Goal: Contribute content: Contribute content

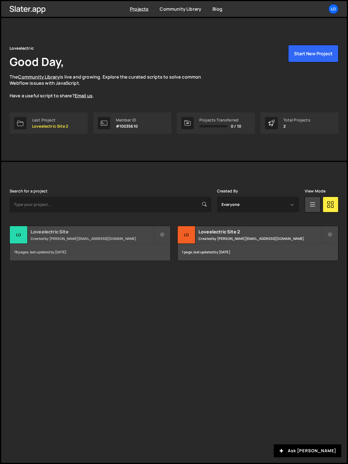
click at [66, 236] on small "Created by james@loveelectric.cars" at bounding box center [92, 238] width 123 height 5
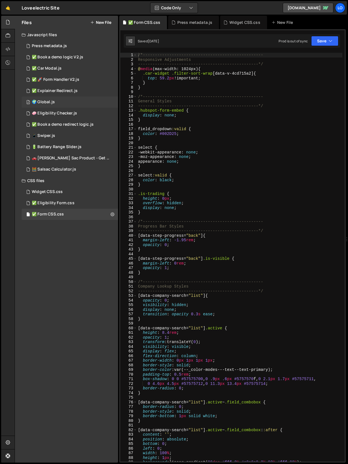
click at [53, 98] on div "2 🌍 Global.js 0" at bounding box center [70, 102] width 96 height 11
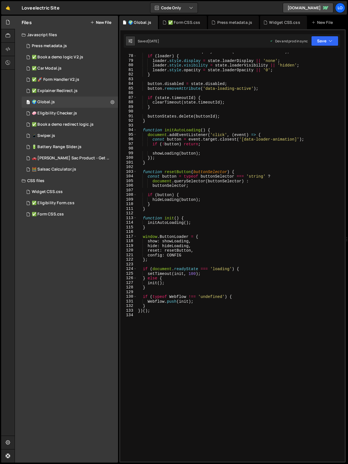
scroll to position [419, 0]
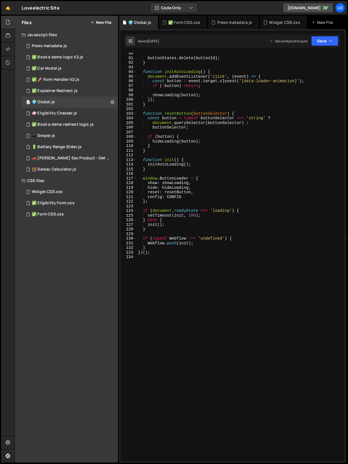
click at [186, 269] on div "buttonStates . delete ( buttonId ) ; } function initAutoLoading ( ) { document …" at bounding box center [239, 260] width 205 height 418
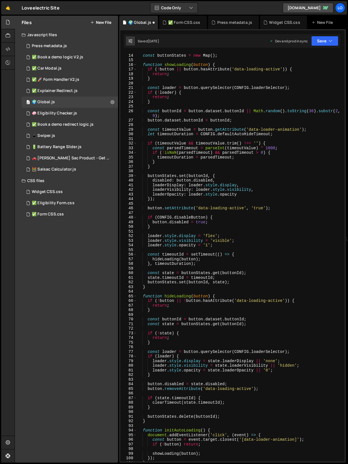
scroll to position [0, 0]
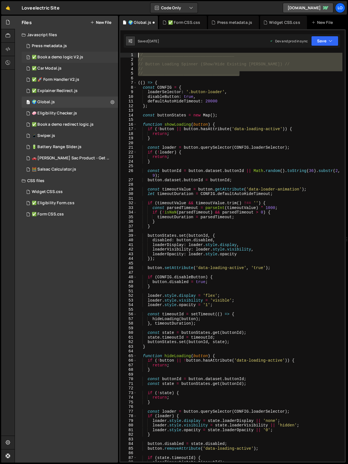
drag, startPoint x: 217, startPoint y: 69, endPoint x: 106, endPoint y: 55, distance: 112.1
click at [106, 55] on div "Files New File Javascript files 1 Press metadata.js 0 1 ✅ Book a demo logic V2.…" at bounding box center [181, 239] width 333 height 447
type textarea "//______________________________________ //"
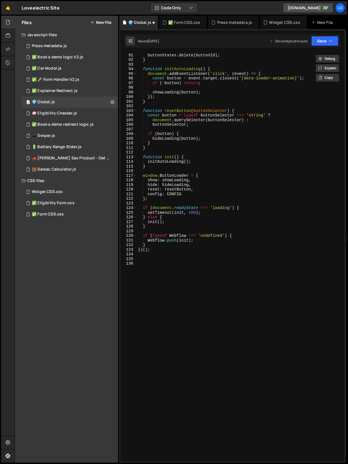
scroll to position [424, 0]
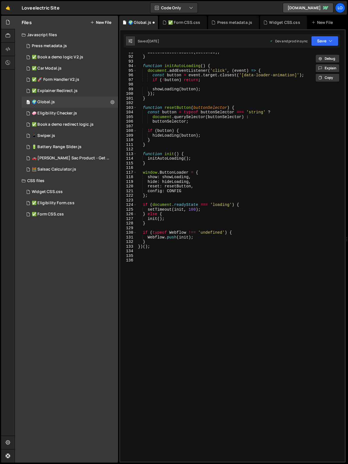
click at [178, 290] on div "buttonStates . delete ( buttonId ) ; } function initAutoLoading ( ) { document …" at bounding box center [239, 259] width 205 height 418
paste textarea "//________________________________________"
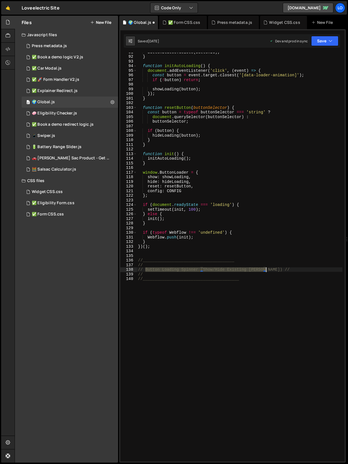
drag, startPoint x: 160, startPoint y: 270, endPoint x: 266, endPoint y: 270, distance: 106.1
click at [266, 270] on div "buttonStates . delete ( buttonId ) ; } function initAutoLoading ( ) { document …" at bounding box center [239, 259] width 205 height 418
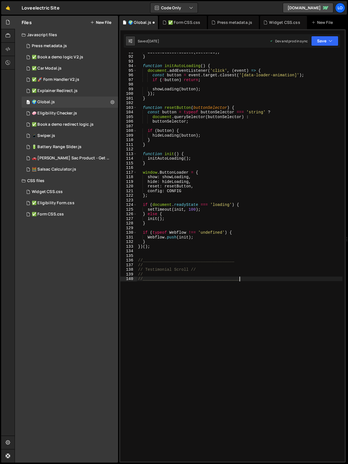
click at [276, 291] on div "buttonStates . delete ( buttonId ) ; } function initAutoLoading ( ) { document …" at bounding box center [239, 259] width 205 height 418
type textarea "//________________________________________"
paste textarea "//________________________________________"
type textarea "//________________________________________"
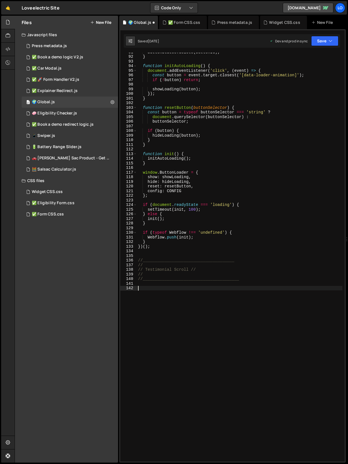
paste textarea "</script>"
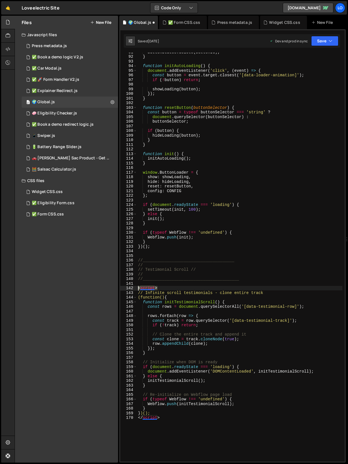
drag, startPoint x: 164, startPoint y: 287, endPoint x: 128, endPoint y: 287, distance: 36.2
click at [128, 287] on div "</script> 91 92 93 94 95 96 97 98 99 100 101 102 103 104 105 106 107 108 109 11…" at bounding box center [232, 257] width 224 height 409
type textarea "<script>"
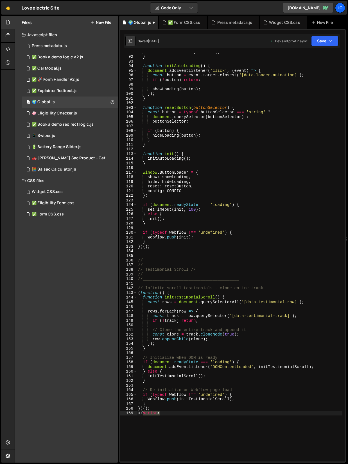
drag, startPoint x: 165, startPoint y: 414, endPoint x: 123, endPoint y: 414, distance: 42.4
click at [123, 414] on div "91 92 93 94 95 96 97 98 99 100 101 102 103 104 105 106 107 108 109 110 111 112 …" at bounding box center [232, 257] width 224 height 409
type textarea "</script>"
click at [323, 43] on button "Save" at bounding box center [324, 41] width 27 height 10
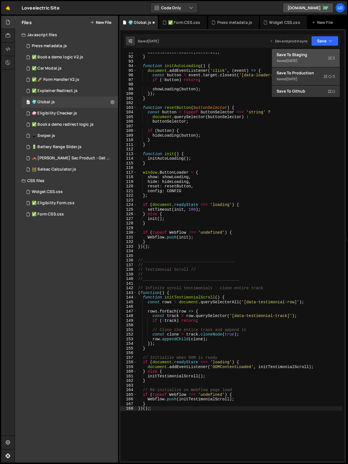
click at [303, 58] on div "Saved [DATE]" at bounding box center [305, 61] width 58 height 7
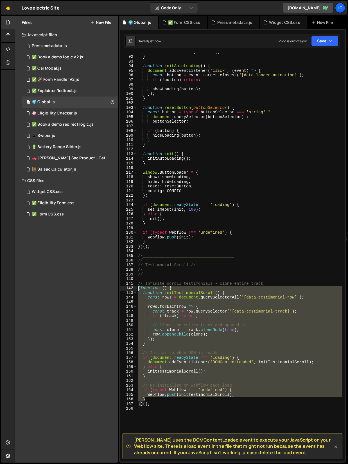
drag, startPoint x: 166, startPoint y: 401, endPoint x: 127, endPoint y: 288, distance: 120.0
click at [127, 288] on div "} 91 92 93 94 95 96 97 98 99 100 101 102 103 104 105 106 107 108 109 110 111 11…" at bounding box center [232, 257] width 224 height 409
type textarea "(function () { function initTestimonialScroll() {"
click at [224, 280] on div "buttonStates . delete ( buttonId ) ; } function initAutoLoading ( ) { document …" at bounding box center [239, 259] width 205 height 418
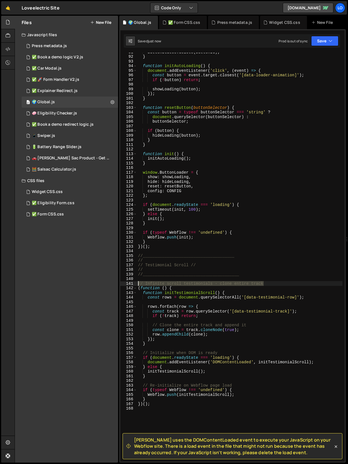
drag, startPoint x: 266, startPoint y: 284, endPoint x: 135, endPoint y: 285, distance: 131.4
click at [135, 285] on div "91 92 93 94 95 96 97 98 99 100 101 102 103 104 105 106 107 108 109 110 111 112 …" at bounding box center [232, 257] width 224 height 409
type textarea "// Infinite scroll testimonials - clone entire track"
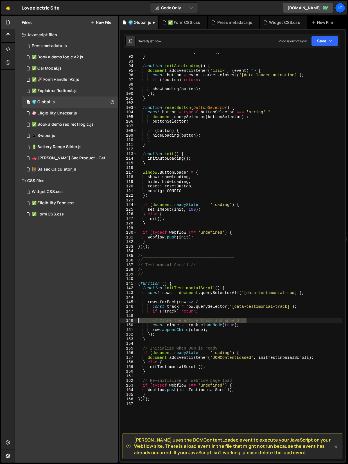
drag, startPoint x: 248, startPoint y: 320, endPoint x: 122, endPoint y: 319, distance: 126.6
click at [122, 319] on div "91 92 93 94 95 96 97 98 99 100 101 102 103 104 105 106 107 108 109 110 111 112 …" at bounding box center [232, 257] width 224 height 409
click at [163, 399] on div "buttonStates . delete ( buttonId ) ; } function initAutoLoading ( ) { document …" at bounding box center [239, 259] width 205 height 418
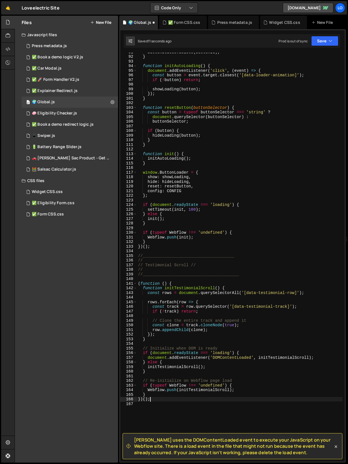
click at [161, 399] on div "buttonStates . delete ( buttonId ) ; } function initAutoLoading ( ) { document …" at bounding box center [239, 259] width 205 height 418
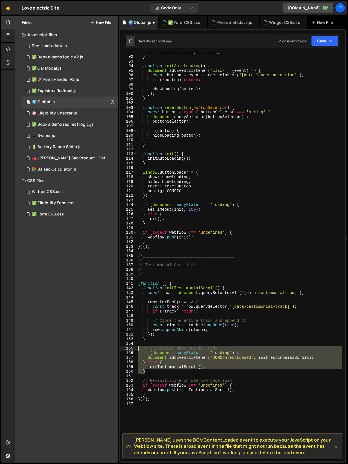
drag, startPoint x: 150, startPoint y: 371, endPoint x: 131, endPoint y: 348, distance: 29.9
click at [131, 348] on div "})(); 91 92 93 94 95 96 97 98 99 100 101 102 103 104 105 106 107 108 109 110 11…" at bounding box center [232, 257] width 224 height 409
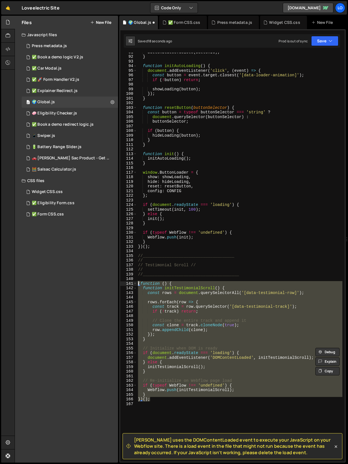
drag, startPoint x: 154, startPoint y: 400, endPoint x: 124, endPoint y: 282, distance: 121.8
click at [124, 282] on div "// Initialize when DOM is ready if (document.readyState === 'loading') { 91 92 …" at bounding box center [232, 257] width 224 height 409
type textarea "(function () { function initTestimonialScroll() {"
click at [163, 376] on div "buttonStates . delete ( buttonId ) ; } function initAutoLoading ( ) { document …" at bounding box center [239, 257] width 205 height 409
drag, startPoint x: 156, startPoint y: 399, endPoint x: 120, endPoint y: 282, distance: 121.6
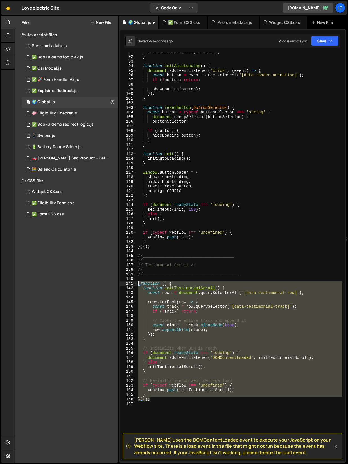
click at [120, 282] on div "91 92 93 94 95 96 97 98 99 100 101 102 103 104 105 106 107 108 109 110 111 112 …" at bounding box center [232, 257] width 224 height 409
paste textarea "})();"
type textarea "})();"
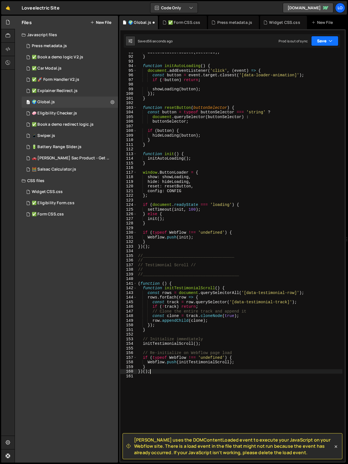
click at [323, 41] on button "Save" at bounding box center [324, 41] width 27 height 10
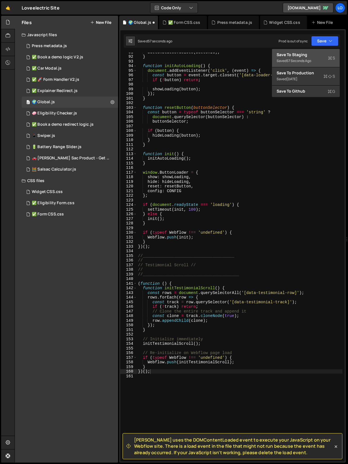
click at [305, 58] on div "Saved 57 seconds ago" at bounding box center [305, 61] width 58 height 7
